Goal: Check status

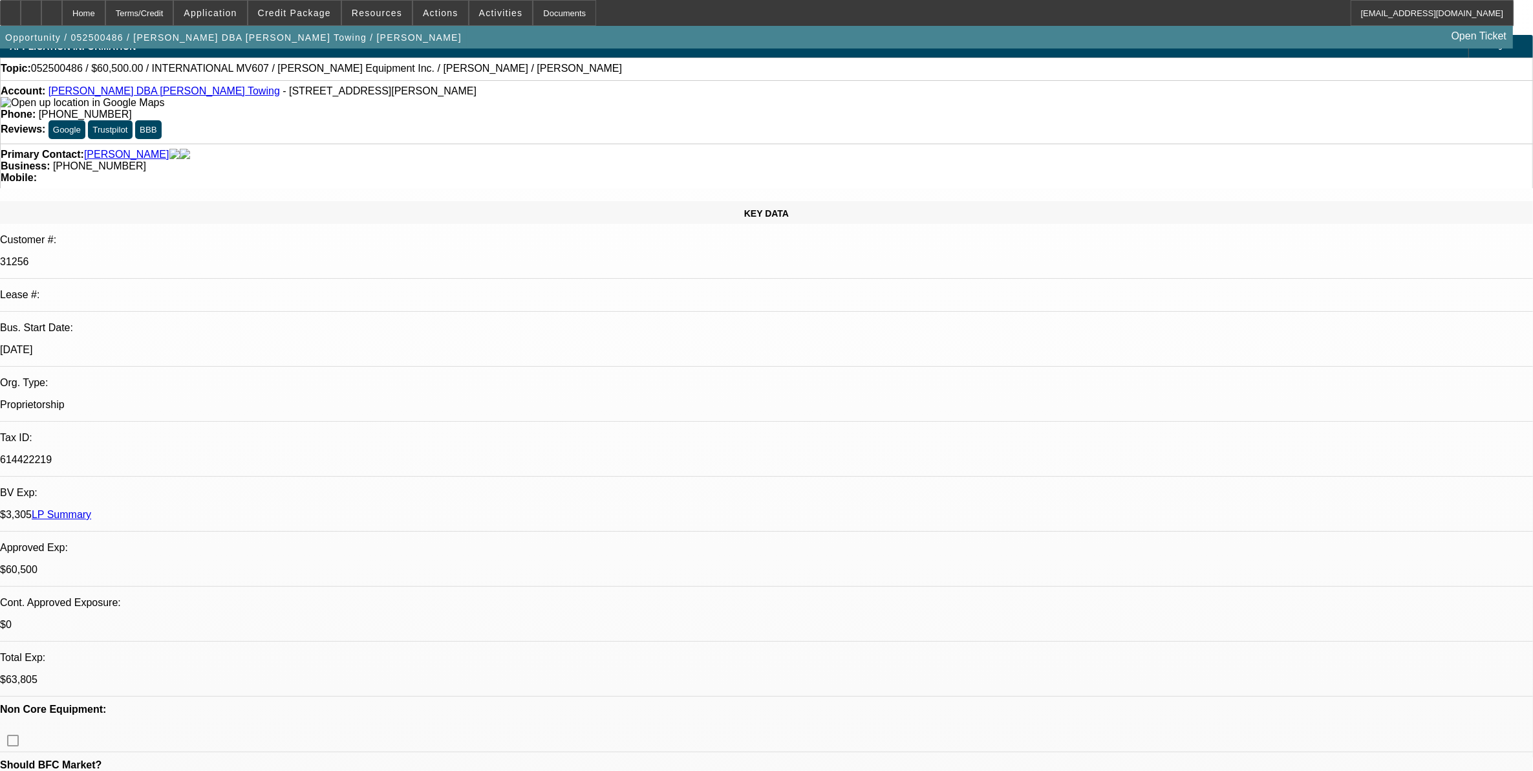
select select "0"
select select "2"
select select "0.1"
select select "0"
select select "2"
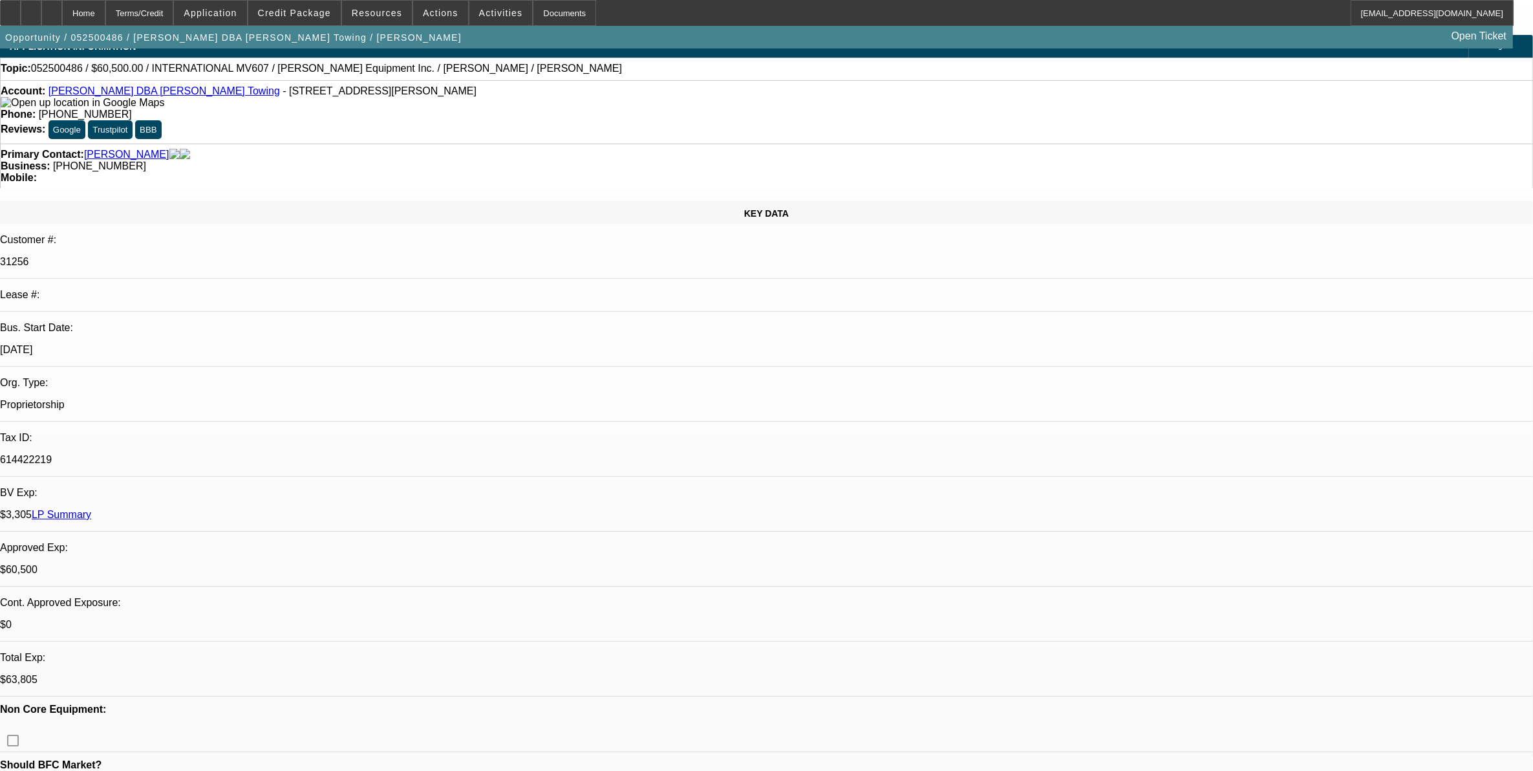
select select "0.1"
select select "0"
select select "2"
select select "0.1"
select select "0"
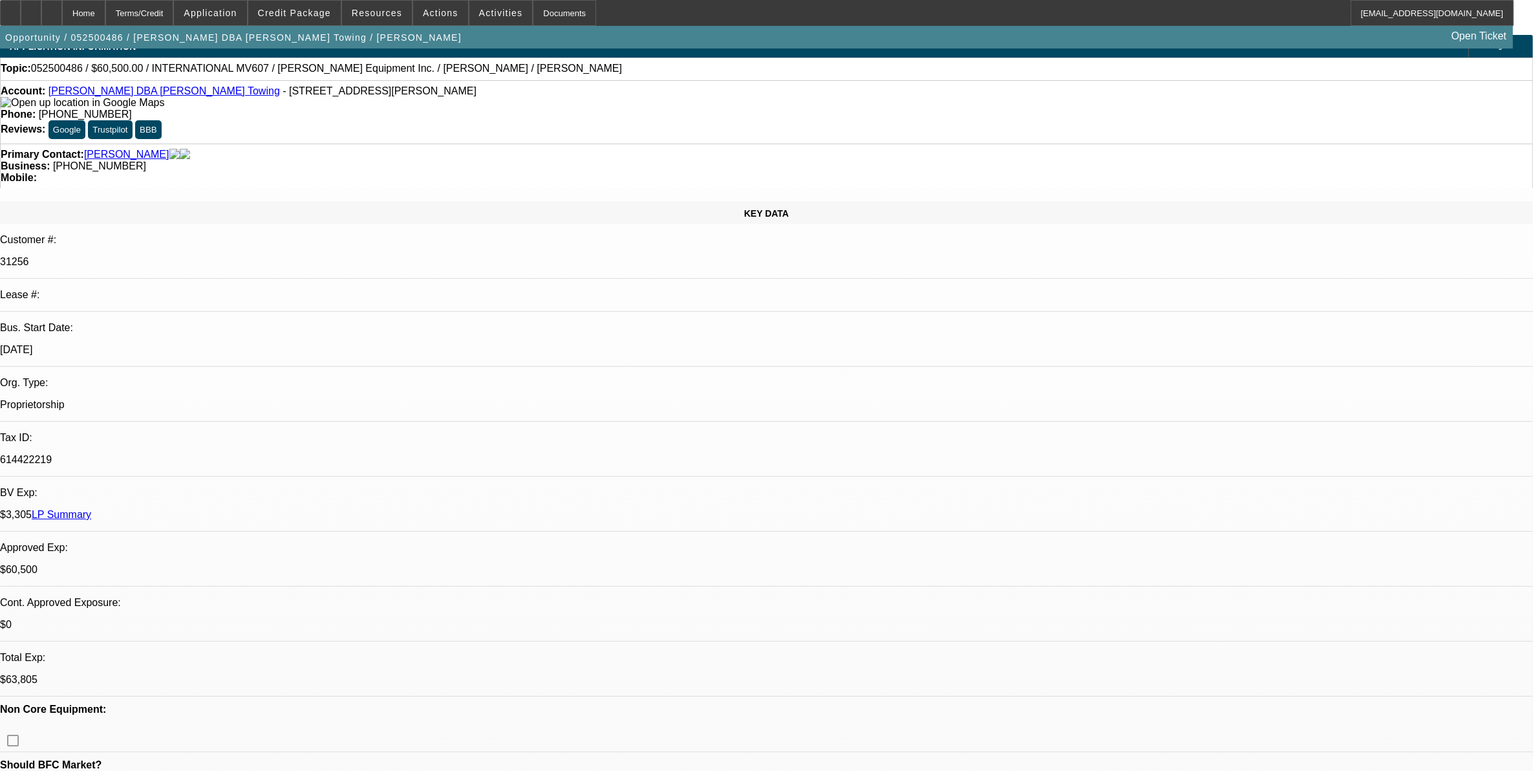
select select "0"
select select "0.1"
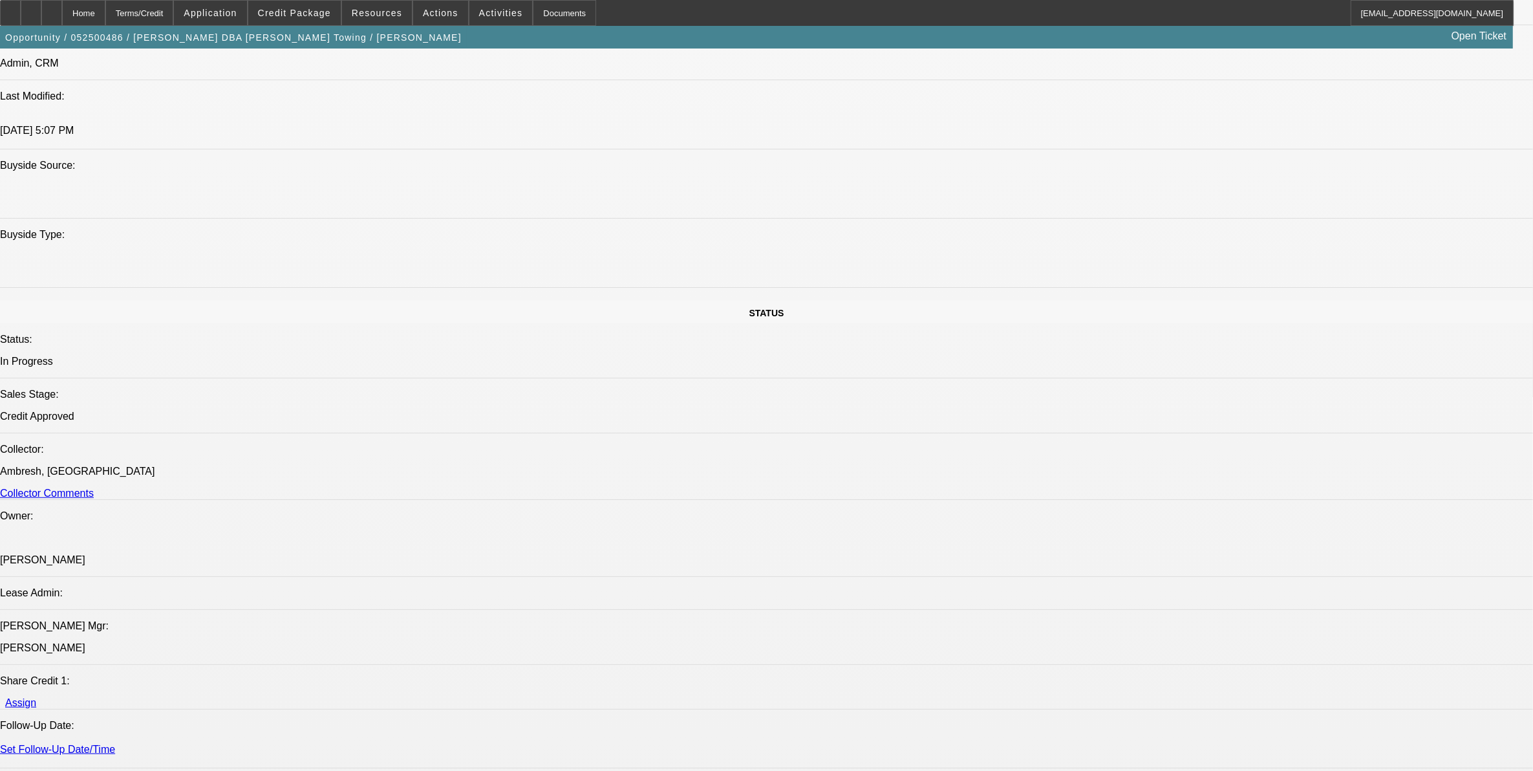
select select "1"
select select "2"
select select "4"
select select "1"
select select "2"
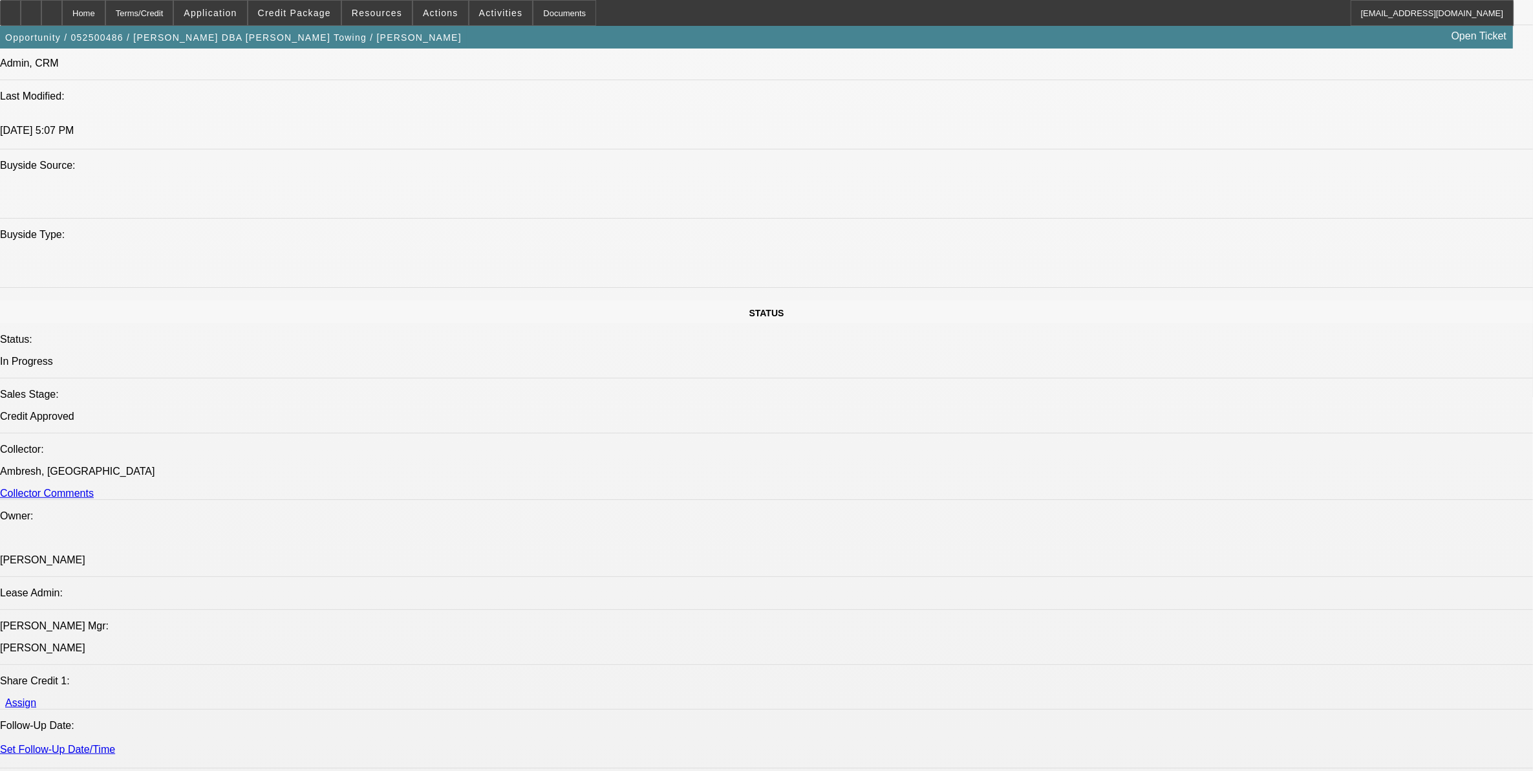
select select "4"
select select "1"
select select "2"
select select "4"
select select "1"
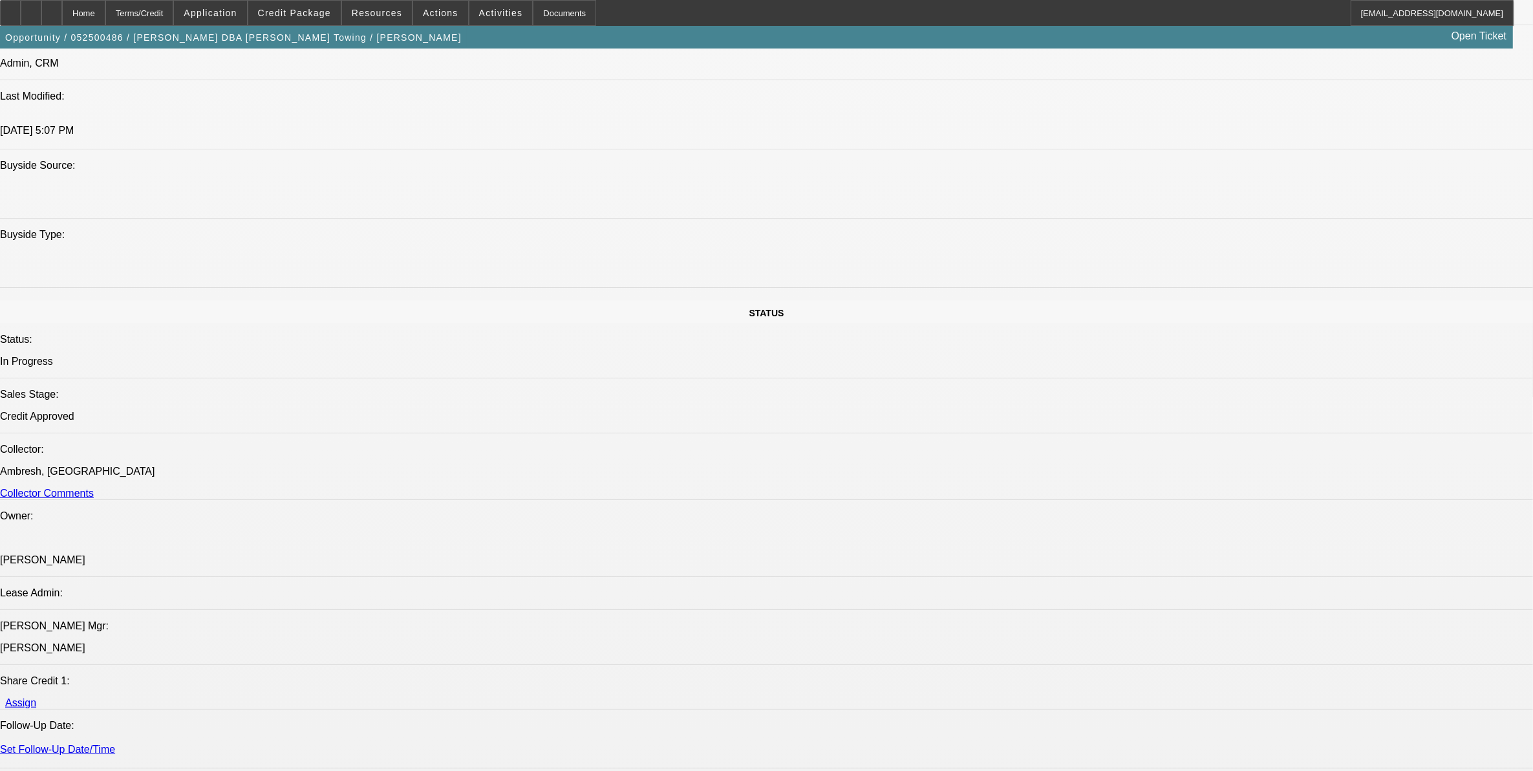
select select "3"
select select "4"
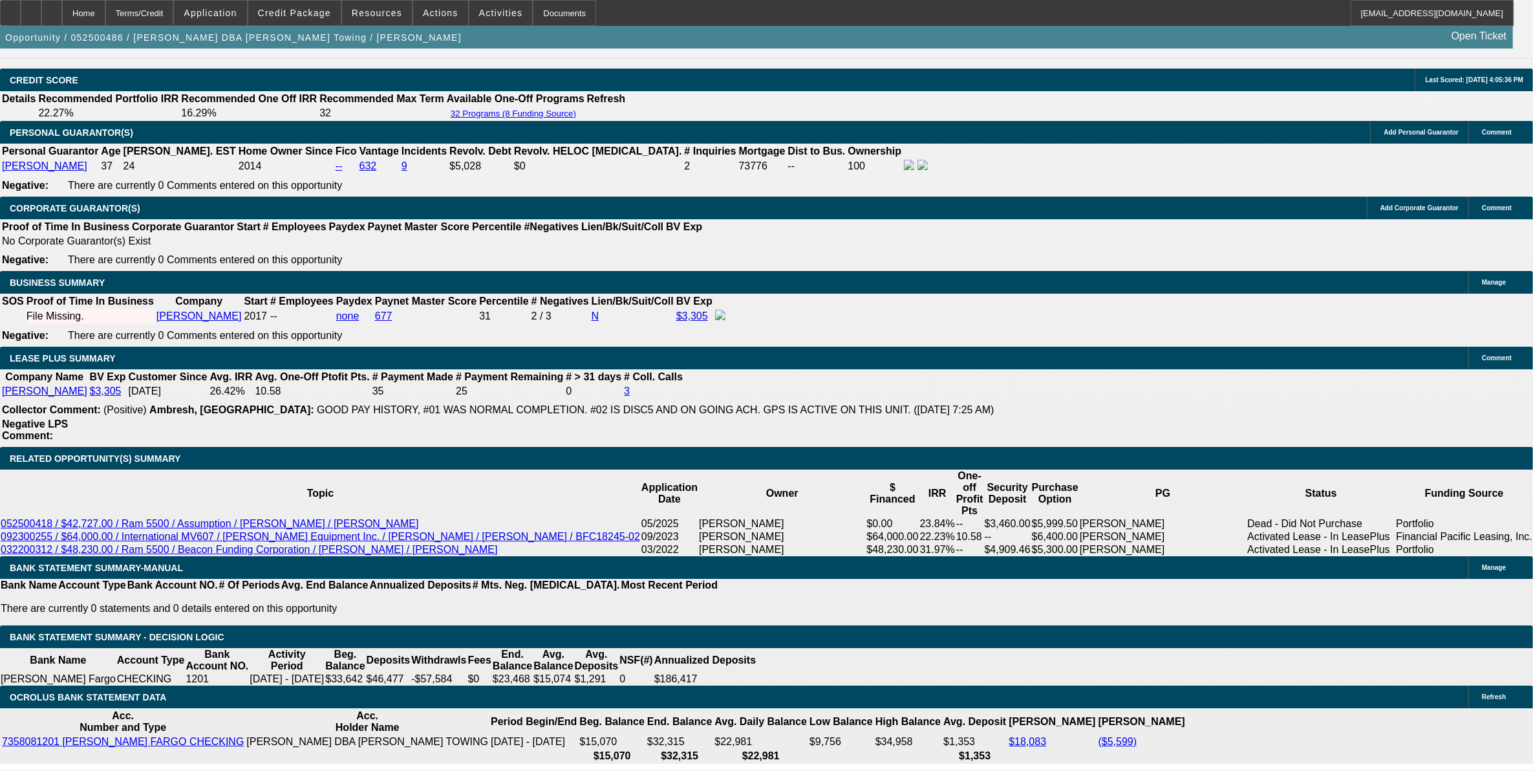
scroll to position [1859, 0]
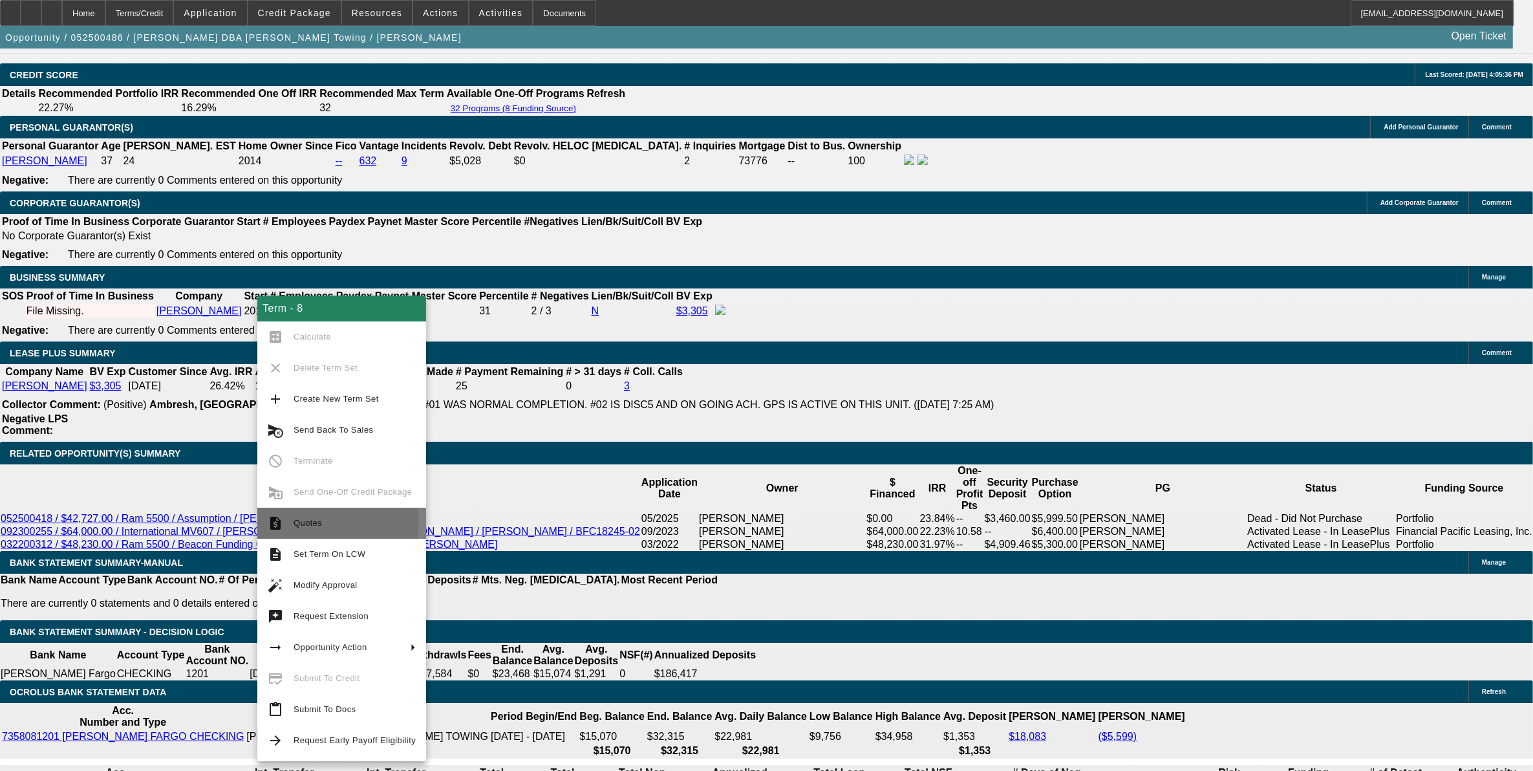
click at [301, 524] on span "Quotes" at bounding box center [308, 523] width 28 height 10
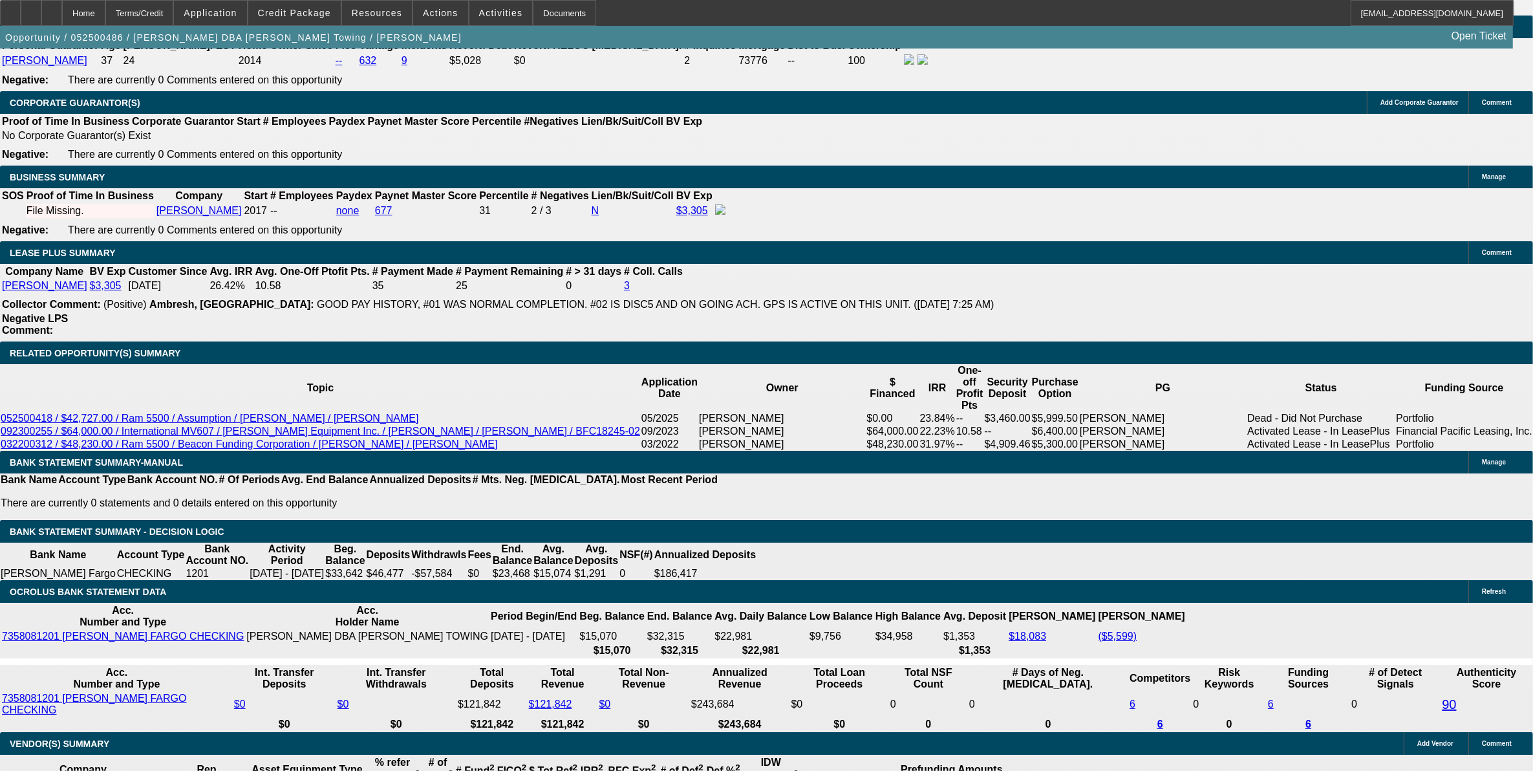
scroll to position [1854, 0]
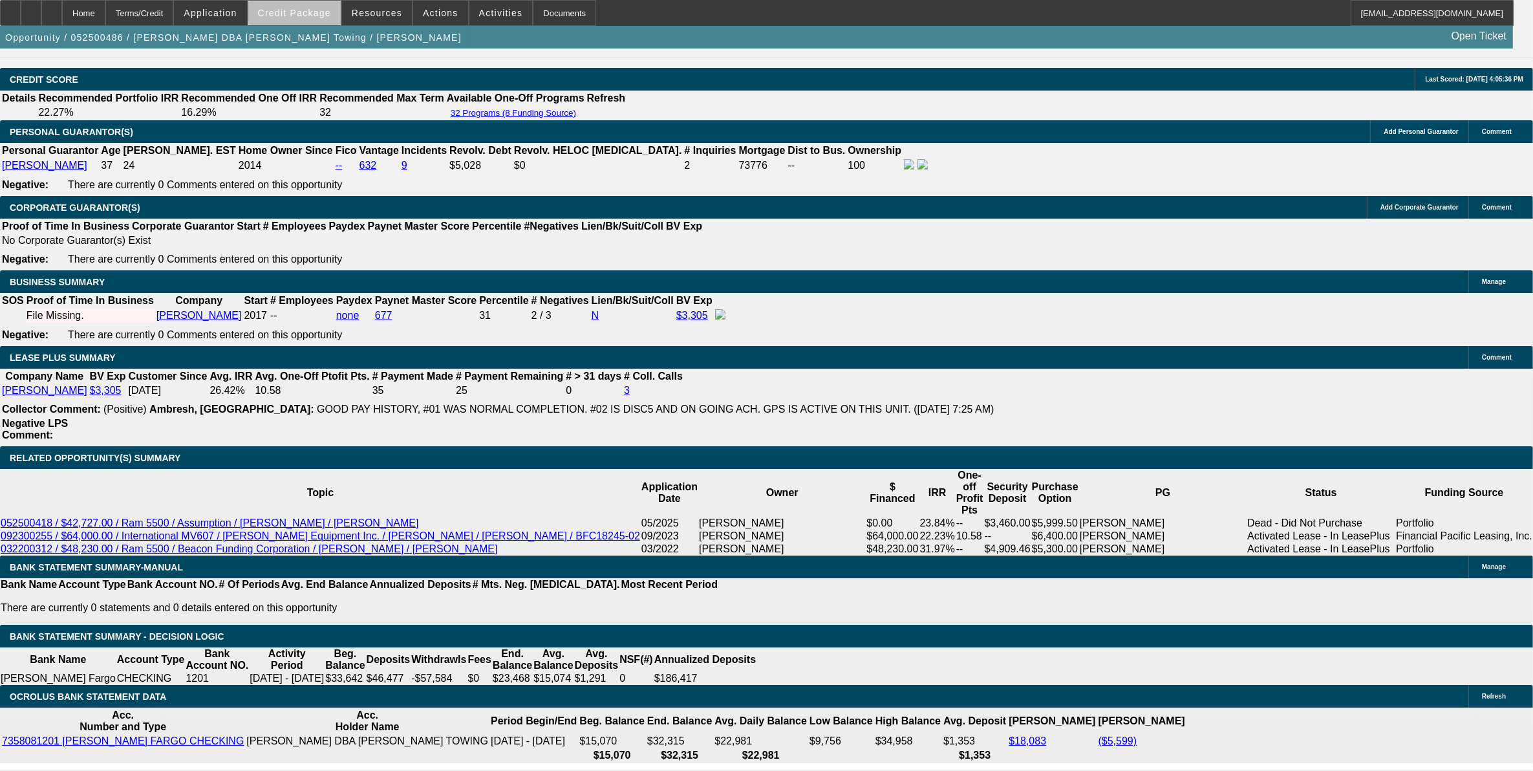
click at [325, 12] on span "Credit Package" at bounding box center [294, 13] width 73 height 10
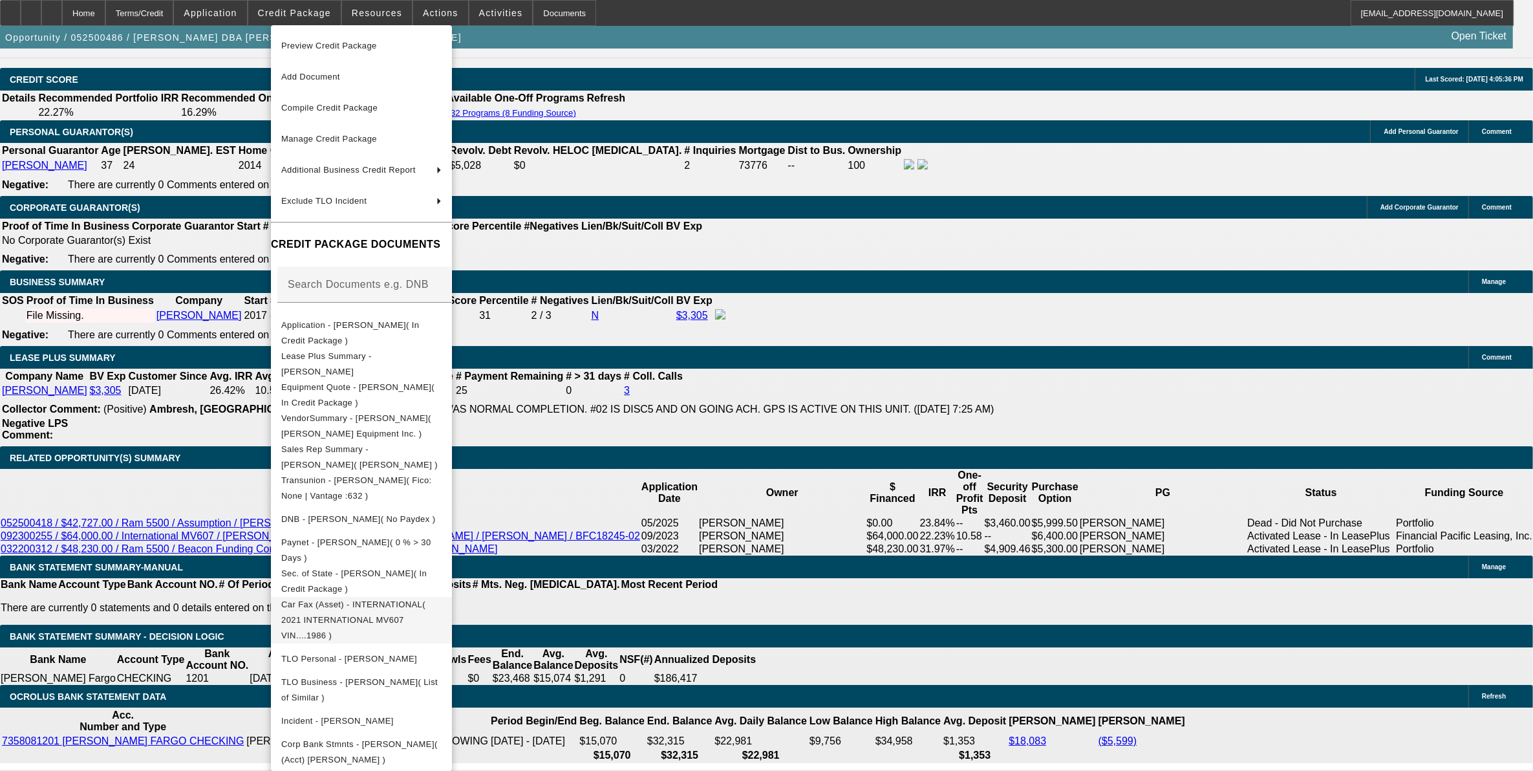
click at [425, 606] on span "Car Fax (Asset) - INTERNATIONAL( 2021 INTERNATIONAL MV607 VIN....1986 )" at bounding box center [353, 619] width 144 height 41
